Goal: Task Accomplishment & Management: Manage account settings

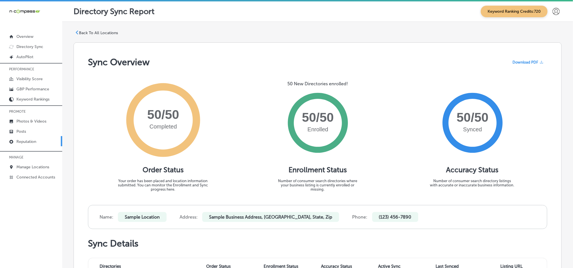
click at [32, 146] on link "Reputation" at bounding box center [31, 141] width 62 height 10
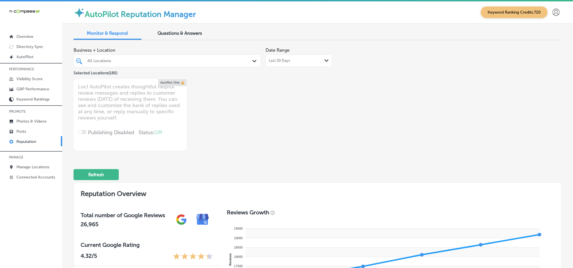
click at [190, 61] on div "All Locations" at bounding box center [169, 61] width 165 height 5
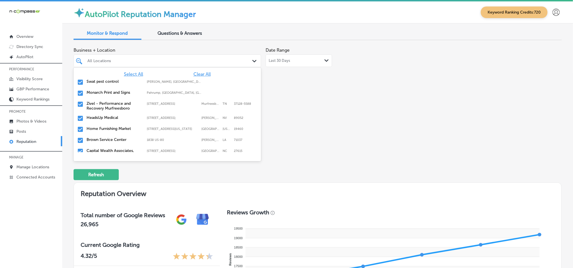
click at [193, 74] on span "Clear All" at bounding box center [201, 74] width 17 height 5
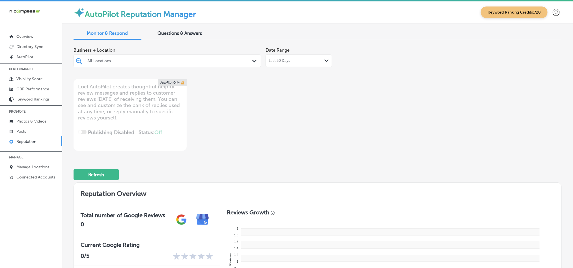
click at [197, 61] on div "All Locations" at bounding box center [169, 61] width 165 height 5
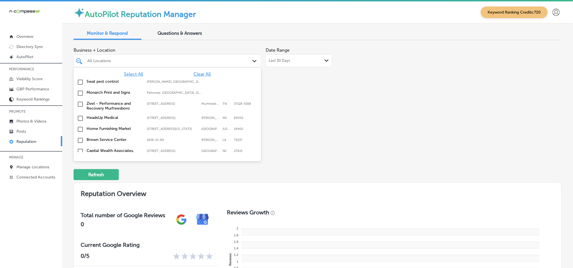
click at [79, 81] on input "checkbox" at bounding box center [80, 82] width 7 height 7
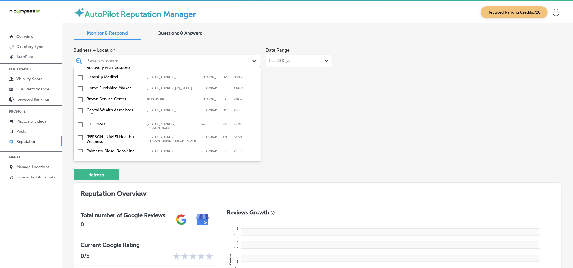
scroll to position [42, 0]
click at [80, 88] on input "checkbox" at bounding box center [80, 87] width 7 height 7
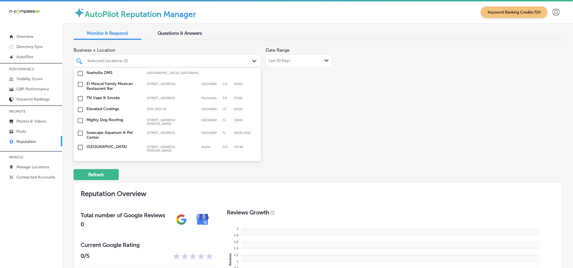
scroll to position [156, 0]
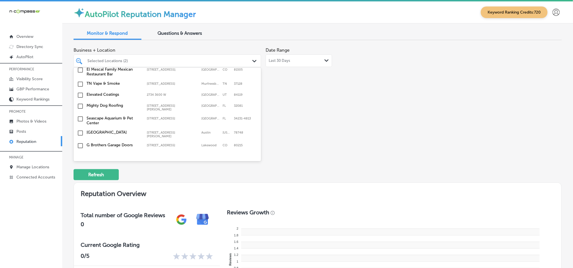
click at [79, 104] on input "checkbox" at bounding box center [80, 106] width 7 height 7
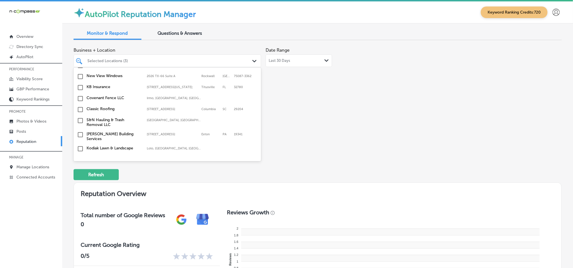
scroll to position [240, 0]
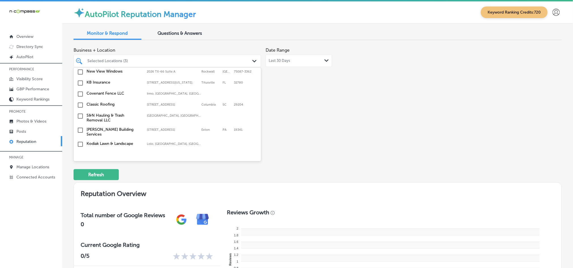
click at [81, 81] on input "checkbox" at bounding box center [80, 83] width 7 height 7
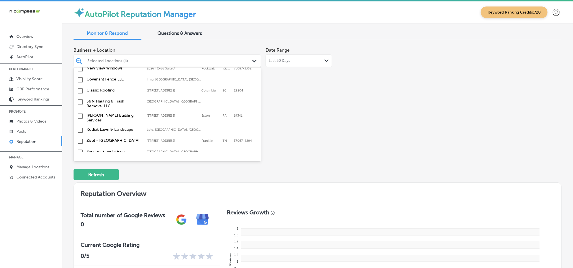
scroll to position [268, 0]
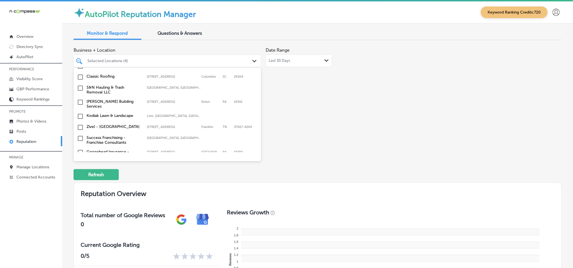
click at [80, 113] on input "checkbox" at bounding box center [80, 116] width 7 height 7
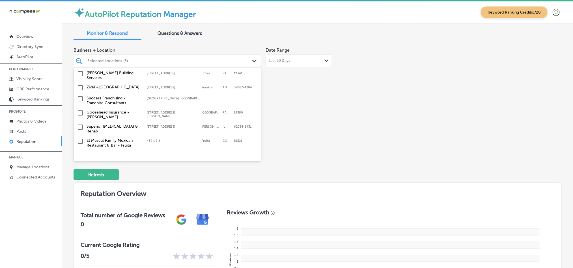
scroll to position [311, 0]
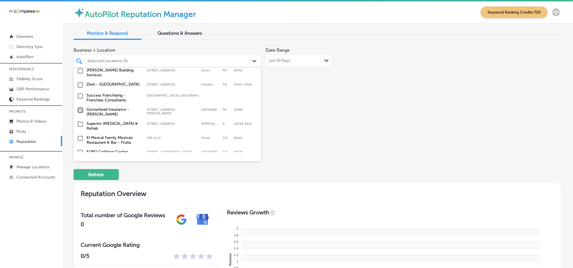
click at [81, 107] on input "checkbox" at bounding box center [80, 110] width 7 height 7
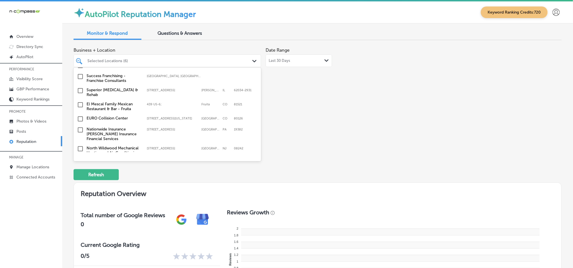
scroll to position [368, 0]
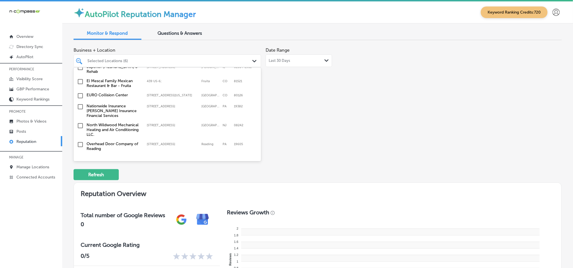
click at [80, 104] on input "checkbox" at bounding box center [80, 106] width 7 height 7
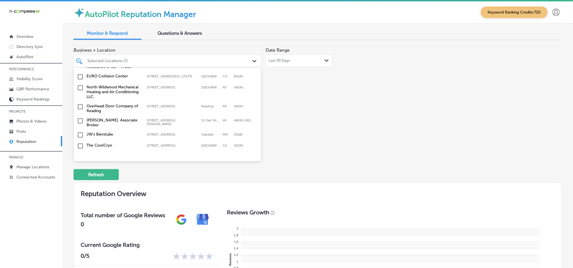
scroll to position [410, 0]
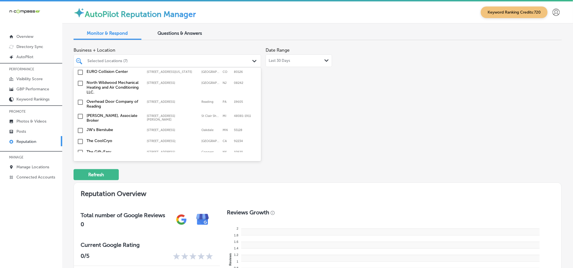
click at [78, 80] on input "checkbox" at bounding box center [80, 83] width 7 height 7
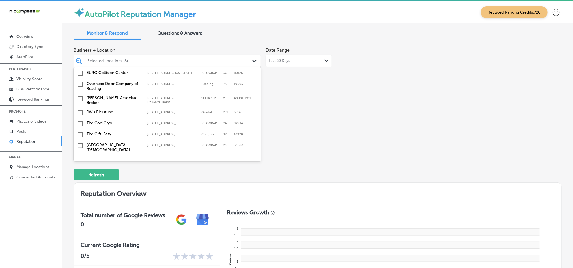
scroll to position [438, 0]
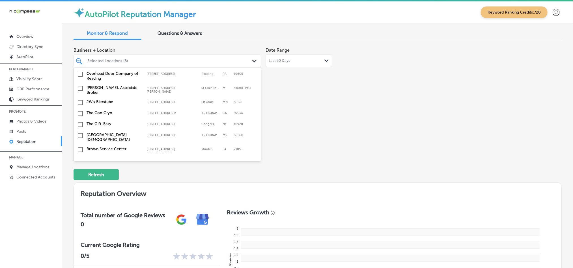
click at [81, 99] on input "checkbox" at bounding box center [80, 102] width 7 height 7
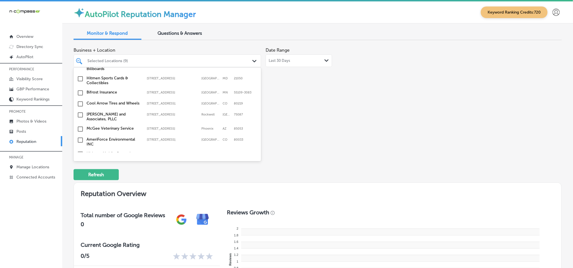
scroll to position [636, 0]
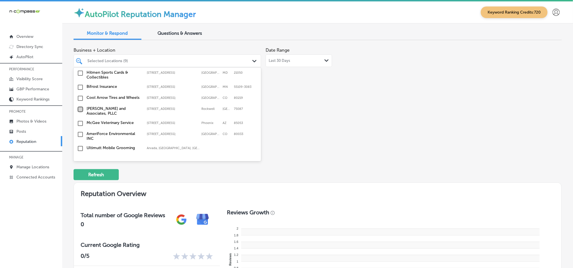
click at [80, 106] on input "checkbox" at bounding box center [80, 109] width 7 height 7
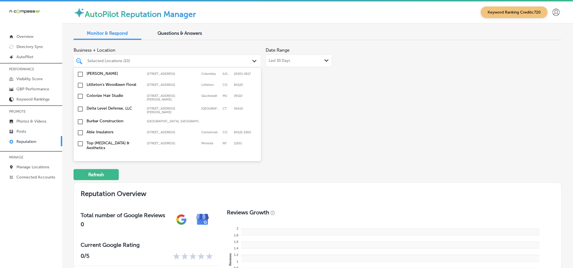
scroll to position [565, 0]
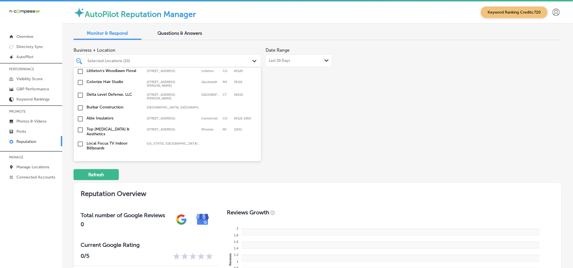
click at [80, 116] on input "checkbox" at bounding box center [80, 119] width 7 height 7
click at [79, 127] on input "checkbox" at bounding box center [80, 130] width 7 height 7
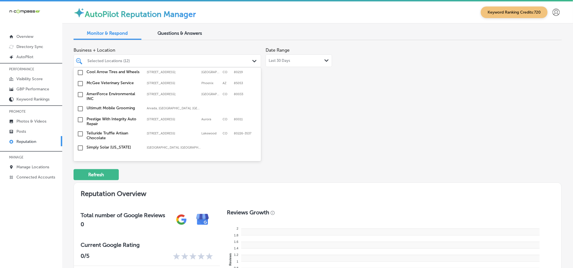
scroll to position [679, 0]
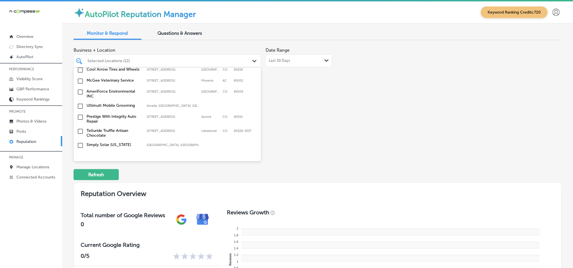
click at [81, 103] on input "checkbox" at bounding box center [80, 106] width 7 height 7
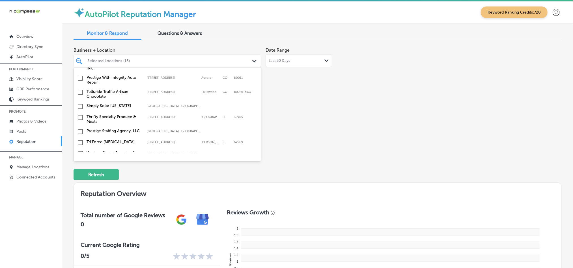
scroll to position [721, 0]
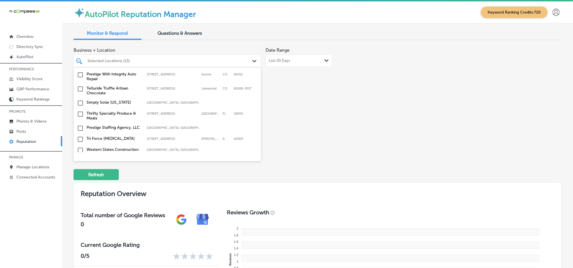
click at [81, 111] on input "checkbox" at bounding box center [80, 114] width 7 height 7
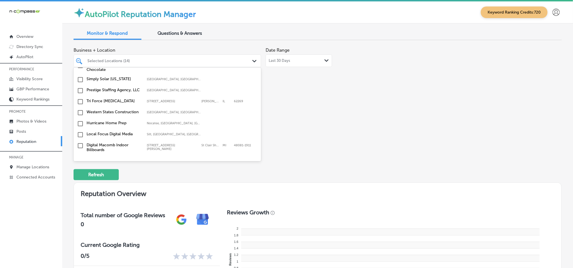
scroll to position [763, 0]
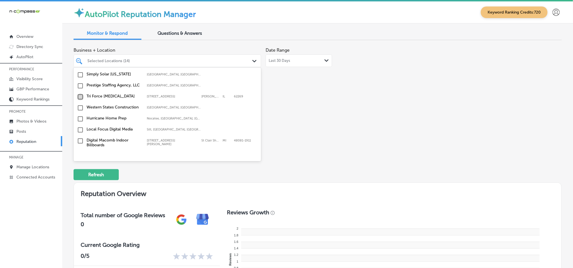
click at [80, 94] on input "checkbox" at bounding box center [80, 97] width 7 height 7
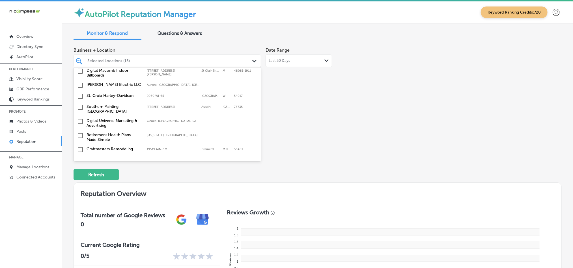
scroll to position [834, 0]
click at [80, 92] on input "checkbox" at bounding box center [80, 95] width 7 height 7
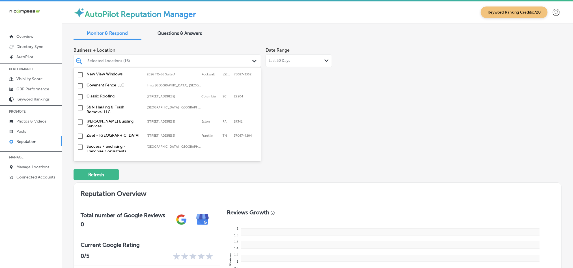
scroll to position [410, 0]
click at [80, 82] on input "checkbox" at bounding box center [80, 85] width 7 height 7
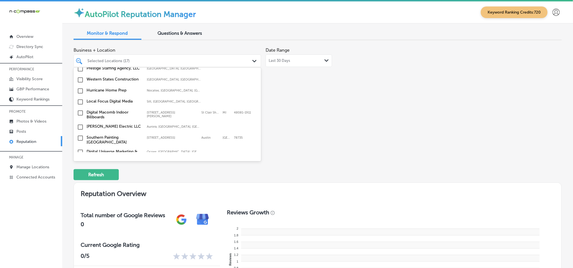
scroll to position [806, 0]
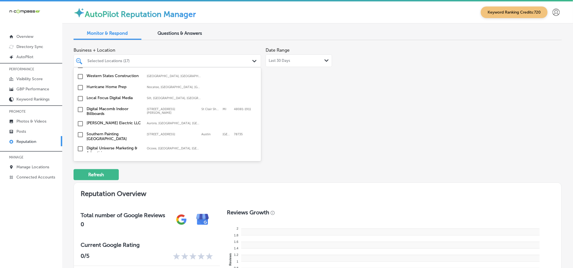
click at [80, 95] on input "checkbox" at bounding box center [80, 98] width 7 height 7
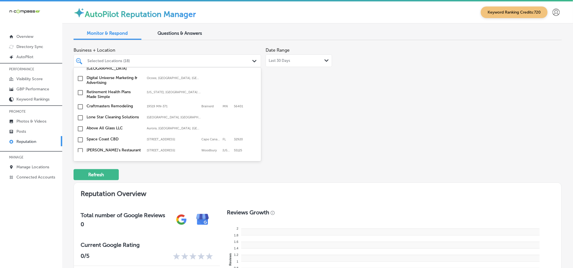
scroll to position [876, 0]
click at [80, 103] on input "checkbox" at bounding box center [80, 106] width 7 height 7
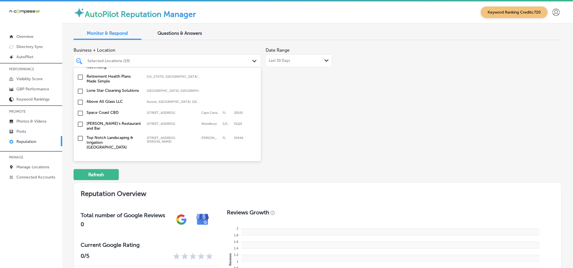
scroll to position [919, 0]
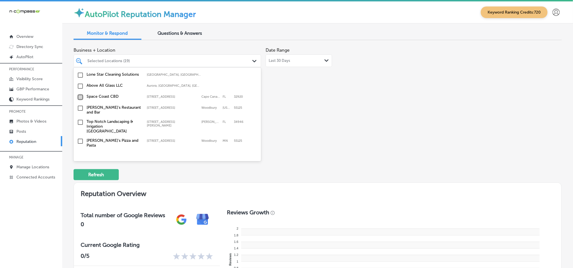
click at [81, 94] on input "checkbox" at bounding box center [80, 97] width 7 height 7
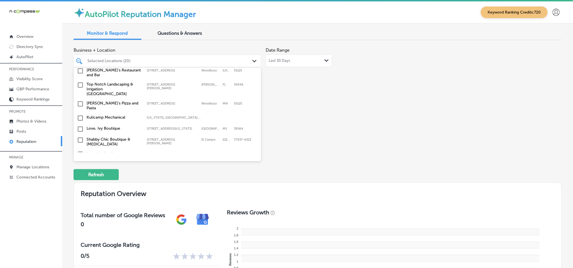
scroll to position [961, 0]
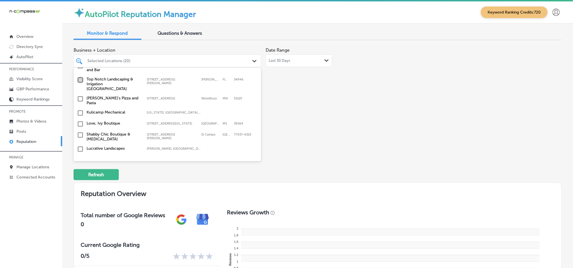
click at [80, 77] on input "checkbox" at bounding box center [80, 80] width 7 height 7
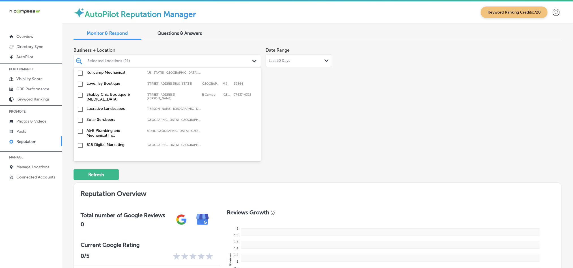
scroll to position [1018, 0]
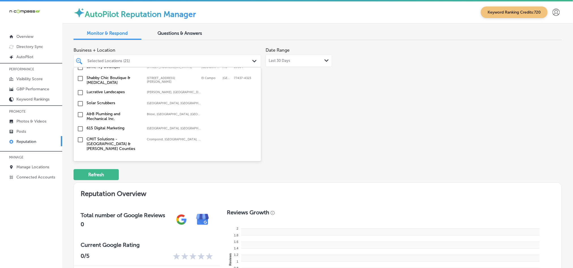
click at [81, 111] on input "checkbox" at bounding box center [80, 114] width 7 height 7
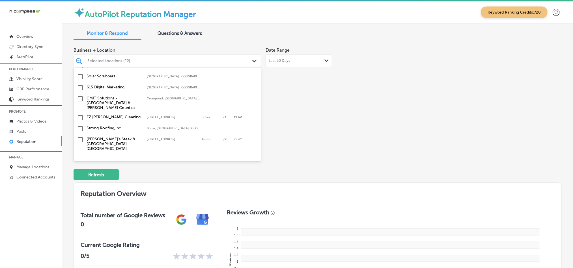
scroll to position [1060, 0]
click at [81, 113] on input "checkbox" at bounding box center [80, 116] width 7 height 7
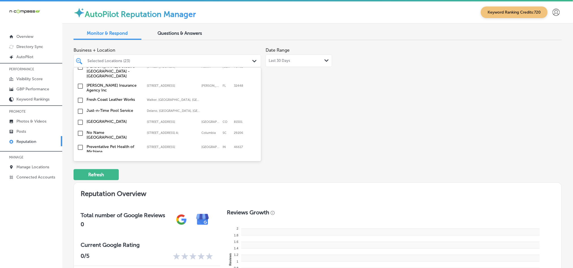
scroll to position [1131, 0]
click at [81, 109] on input "checkbox" at bounding box center [80, 112] width 7 height 7
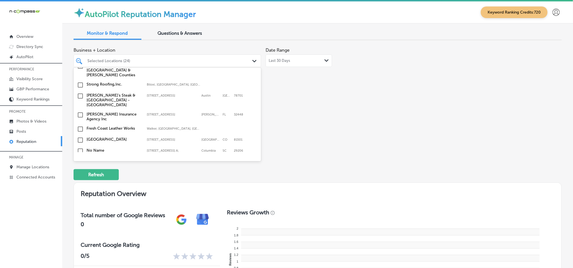
scroll to position [1117, 0]
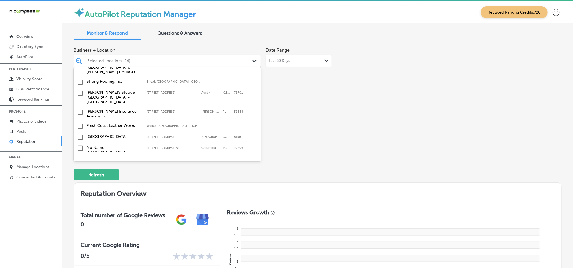
click at [81, 90] on input "checkbox" at bounding box center [80, 93] width 7 height 7
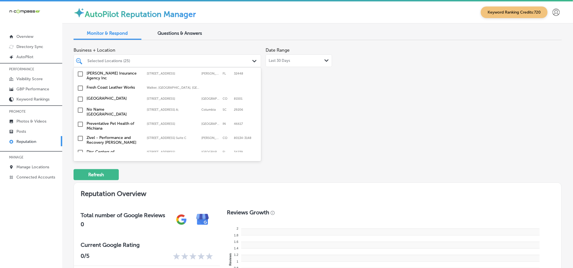
scroll to position [1159, 0]
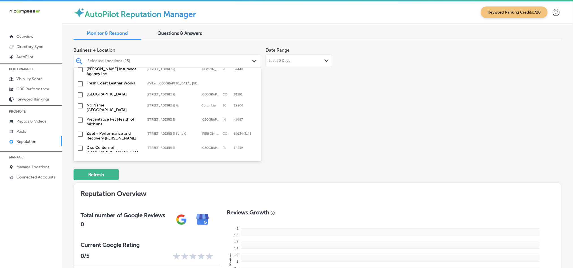
click at [79, 92] on input "checkbox" at bounding box center [80, 95] width 7 height 7
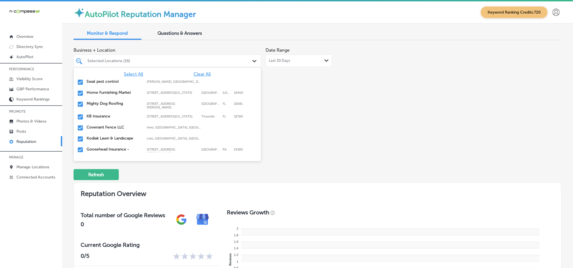
scroll to position [2109, 0]
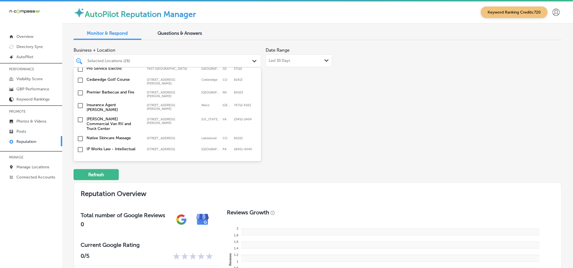
click at [81, 175] on input "checkbox" at bounding box center [80, 178] width 7 height 7
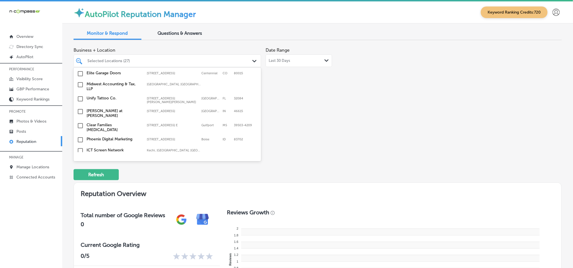
scroll to position [1981, 0]
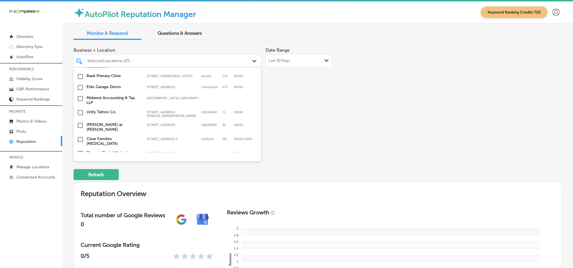
click at [81, 172] on input "checkbox" at bounding box center [80, 175] width 7 height 7
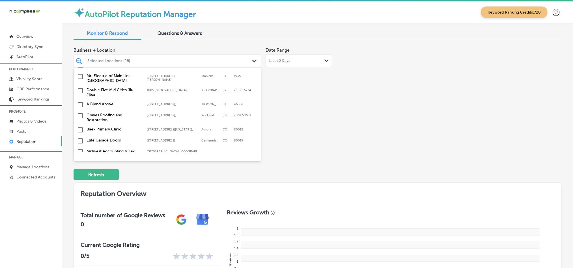
scroll to position [1910, 0]
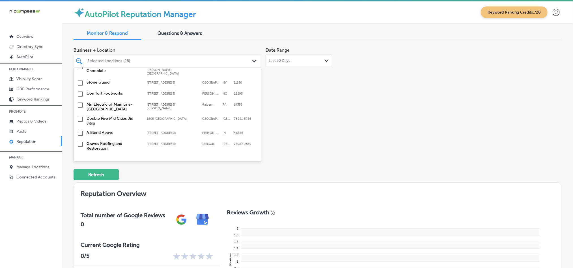
click at [80, 166] on input "checkbox" at bounding box center [80, 169] width 7 height 7
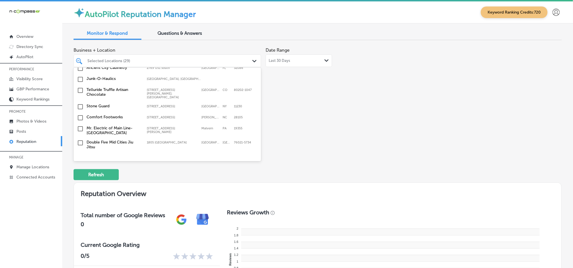
scroll to position [1897, 0]
click at [79, 180] on input "checkbox" at bounding box center [80, 183] width 7 height 7
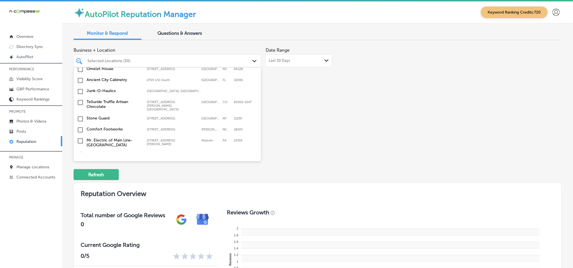
click at [81, 152] on input "checkbox" at bounding box center [80, 155] width 7 height 7
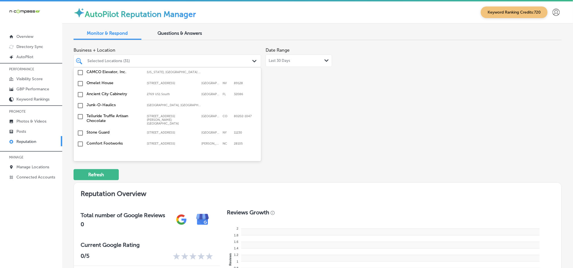
scroll to position [1868, 0]
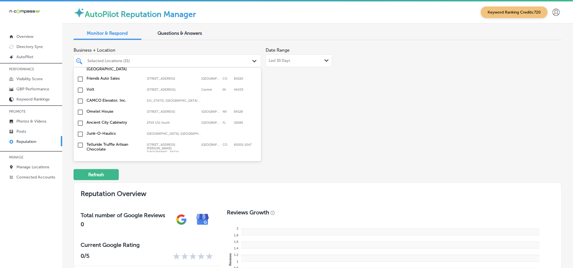
click at [80, 169] on input "checkbox" at bounding box center [80, 172] width 7 height 7
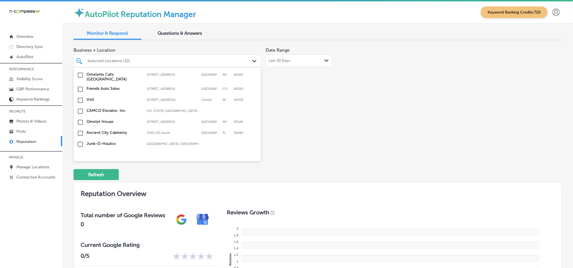
scroll to position [1854, 0]
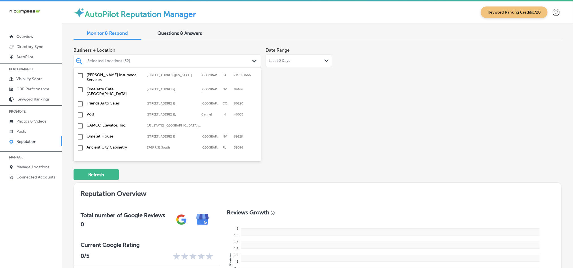
click at [78, 156] on input "checkbox" at bounding box center [80, 159] width 7 height 7
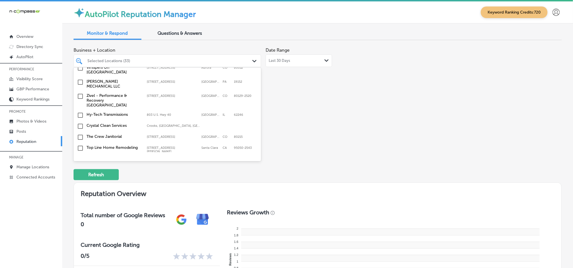
scroll to position [1755, 0]
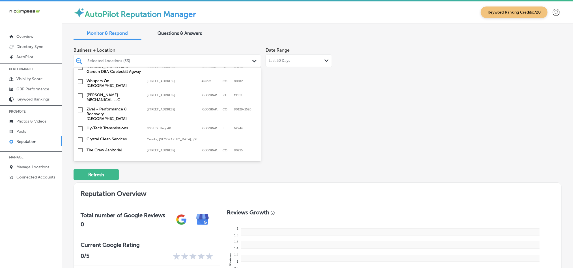
click at [79, 159] on input "checkbox" at bounding box center [80, 162] width 7 height 7
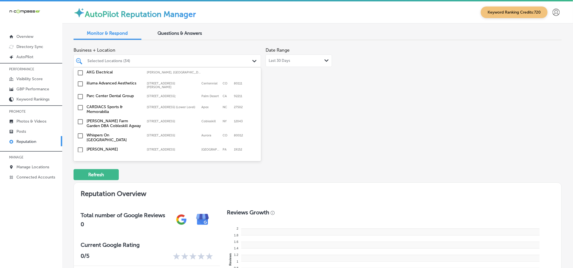
scroll to position [1698, 0]
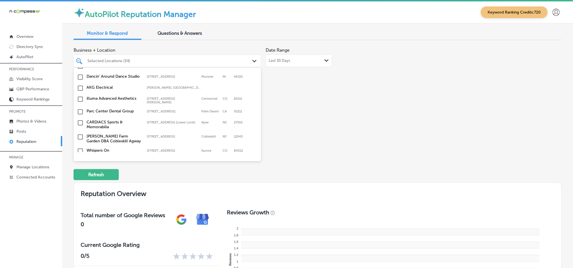
click at [79, 162] on input "checkbox" at bounding box center [80, 165] width 7 height 7
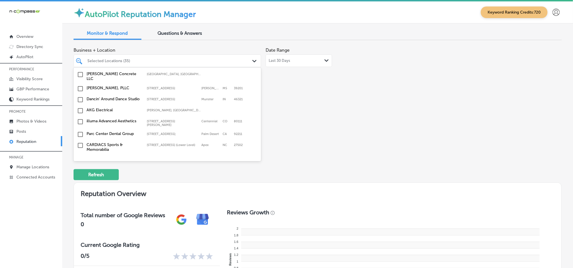
scroll to position [1685, 0]
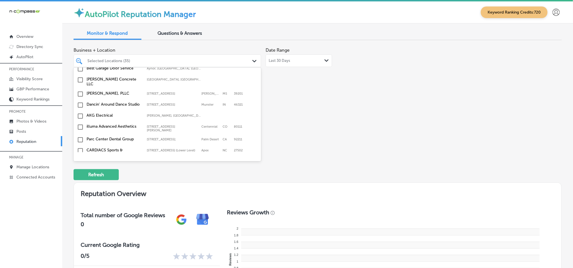
click at [81, 176] on input "checkbox" at bounding box center [80, 179] width 7 height 7
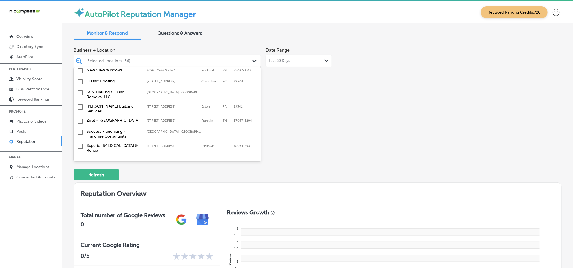
scroll to position [737, 0]
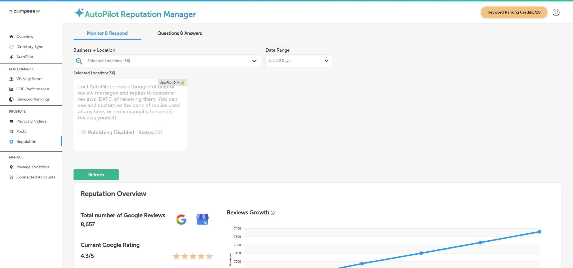
click at [158, 60] on div "Selected Locations (36)" at bounding box center [169, 61] width 165 height 5
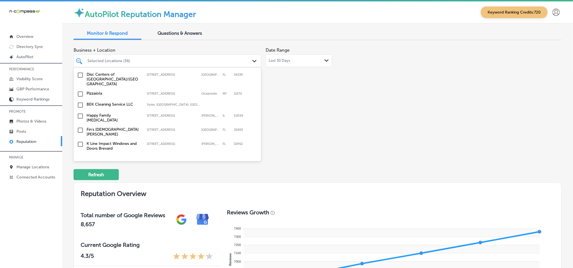
scroll to position [1357, 0]
click at [77, 126] on input "checkbox" at bounding box center [80, 129] width 7 height 7
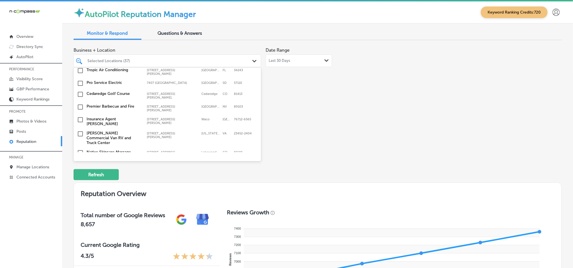
scroll to position [2095, 0]
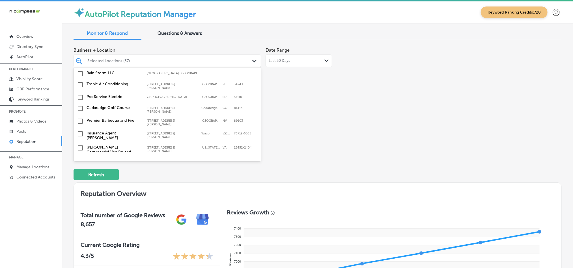
click at [79, 189] on input "checkbox" at bounding box center [80, 192] width 7 height 7
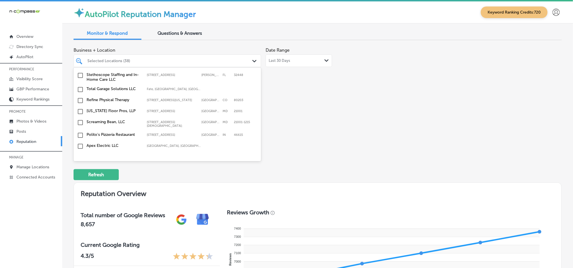
scroll to position [1555, 0]
click at [81, 154] on input "checkbox" at bounding box center [80, 157] width 7 height 7
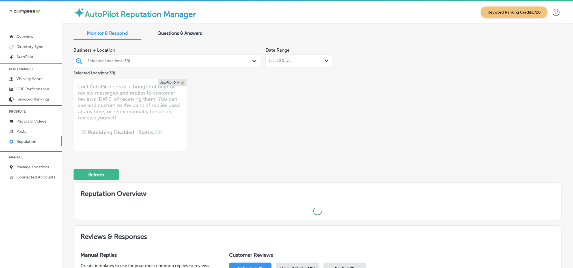
click at [298, 59] on div "Last 30 Days Path Created with Sketch." at bounding box center [299, 61] width 60 height 5
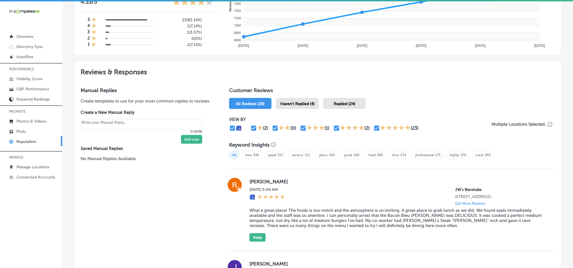
click at [295, 102] on span "Haven't Replied (4)" at bounding box center [297, 104] width 34 height 5
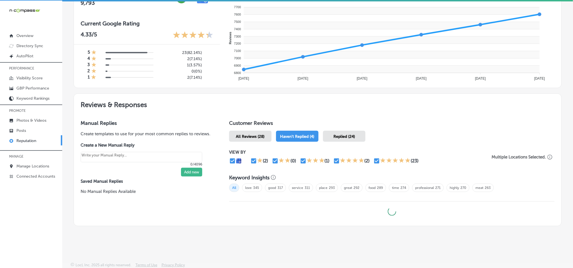
scroll to position [1, 0]
type textarea "x"
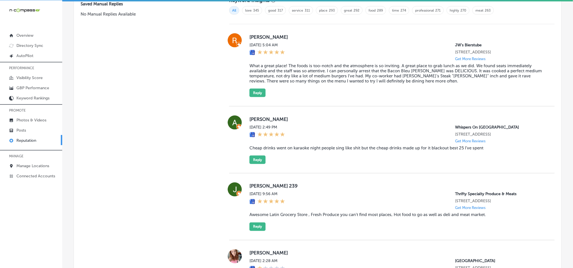
scroll to position [404, 0]
